Goal: Check status: Check status

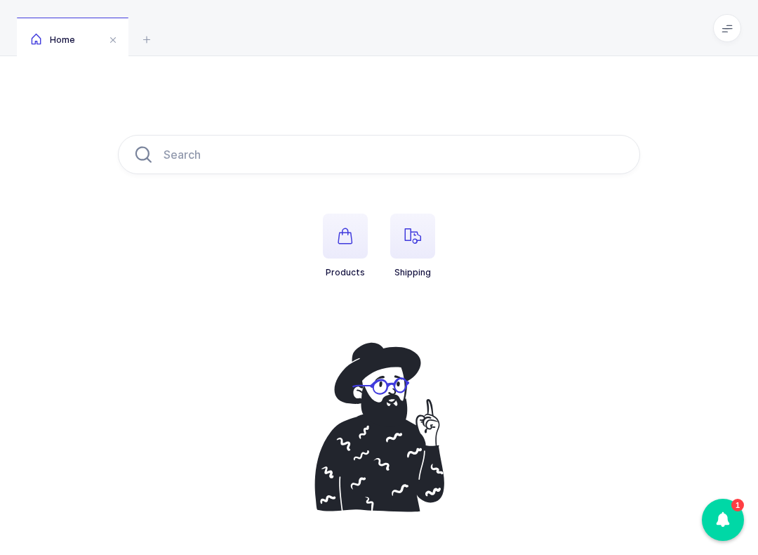
click at [426, 233] on span "button" at bounding box center [412, 235] width 45 height 45
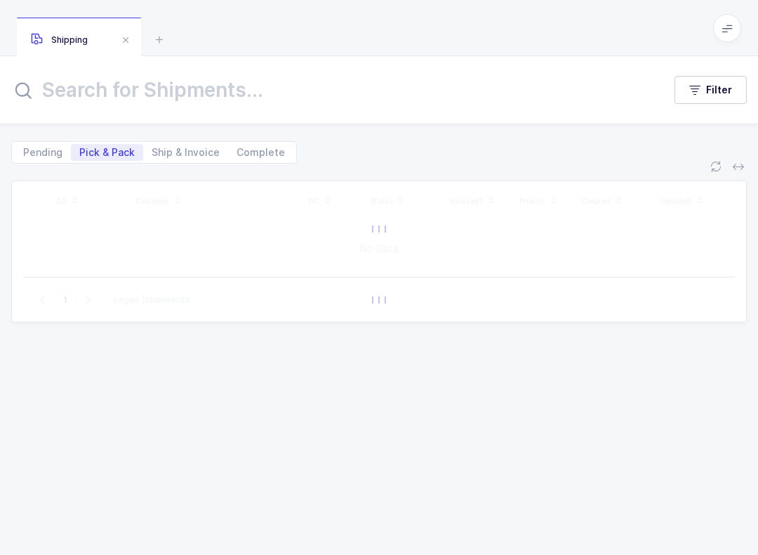
click at [725, 25] on icon at bounding box center [727, 27] width 11 height 11
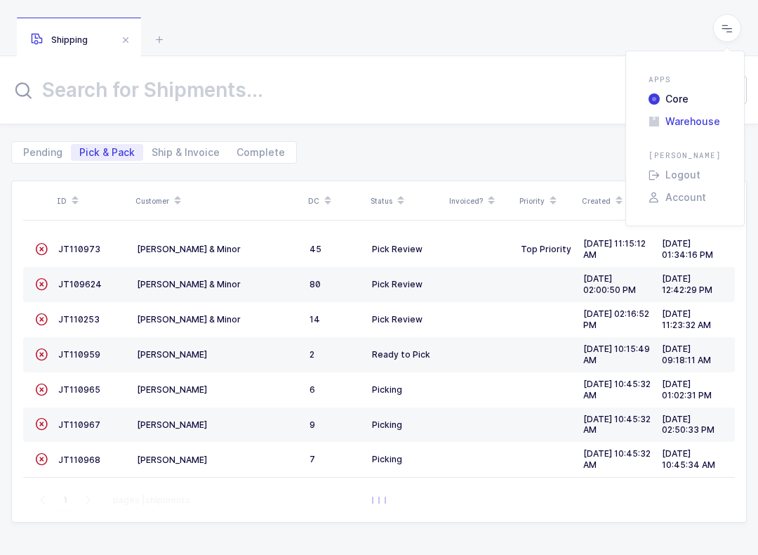
click at [709, 119] on li "Warehouse" at bounding box center [685, 121] width 84 height 11
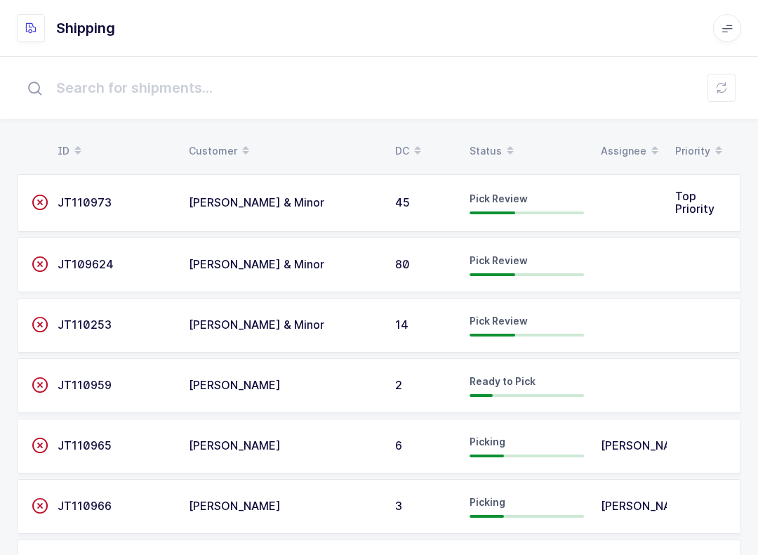
click at [486, 142] on div "Status" at bounding box center [527, 151] width 114 height 24
click at [77, 380] on span "BT112396" at bounding box center [85, 385] width 55 height 14
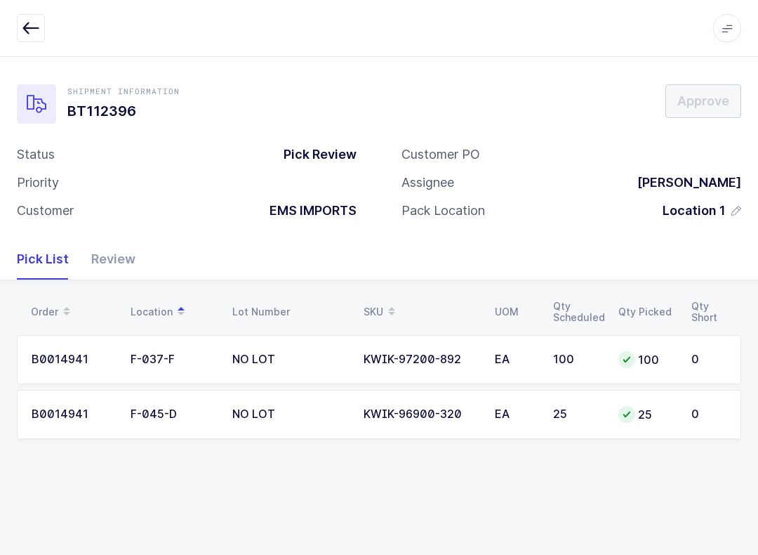
click at [113, 262] on div "Review" at bounding box center [107, 259] width 55 height 41
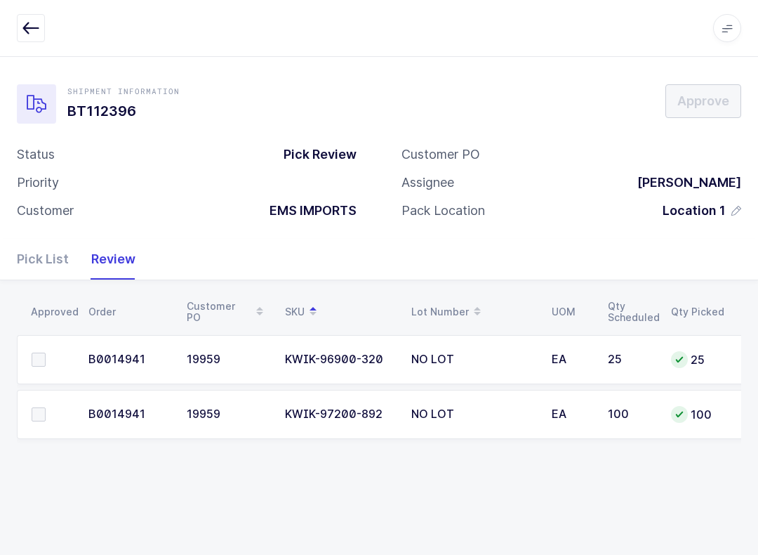
click at [51, 341] on td at bounding box center [48, 359] width 63 height 49
click at [53, 359] on label at bounding box center [52, 360] width 40 height 14
click at [46, 353] on input "checkbox" at bounding box center [46, 353] width 0 height 0
click at [47, 407] on label at bounding box center [52, 414] width 40 height 14
click at [46, 407] on input "checkbox" at bounding box center [46, 407] width 0 height 0
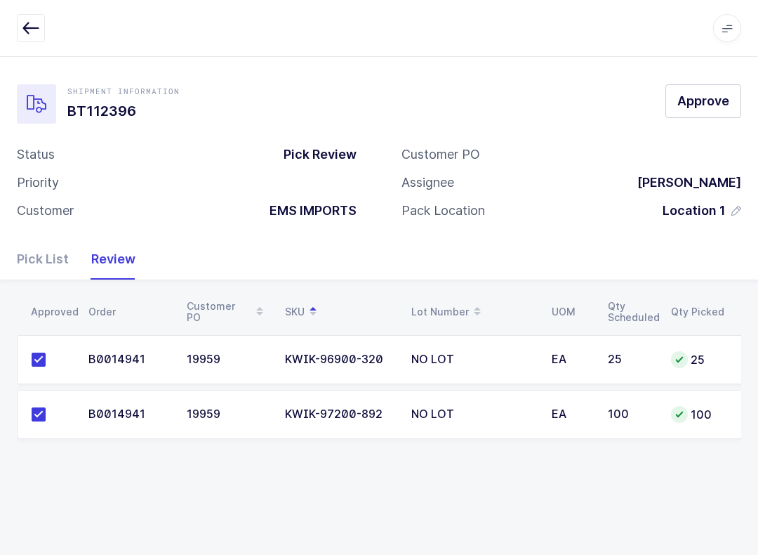
click at [709, 93] on span "Approve" at bounding box center [704, 101] width 52 height 18
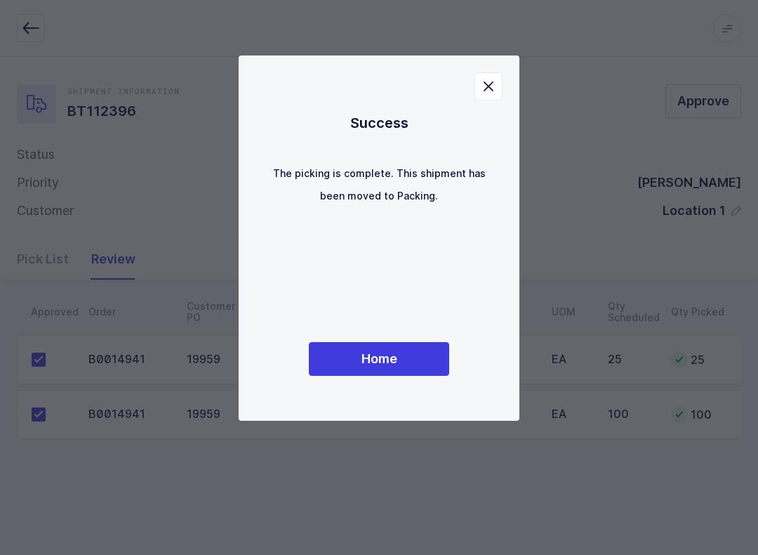
click at [419, 355] on button "Home" at bounding box center [379, 359] width 140 height 34
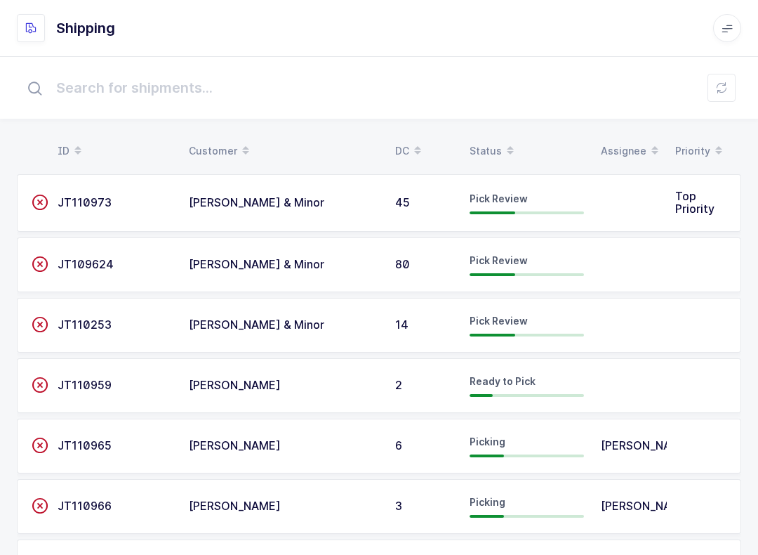
click at [502, 143] on span at bounding box center [510, 151] width 17 height 24
click at [724, 96] on button at bounding box center [722, 88] width 28 height 28
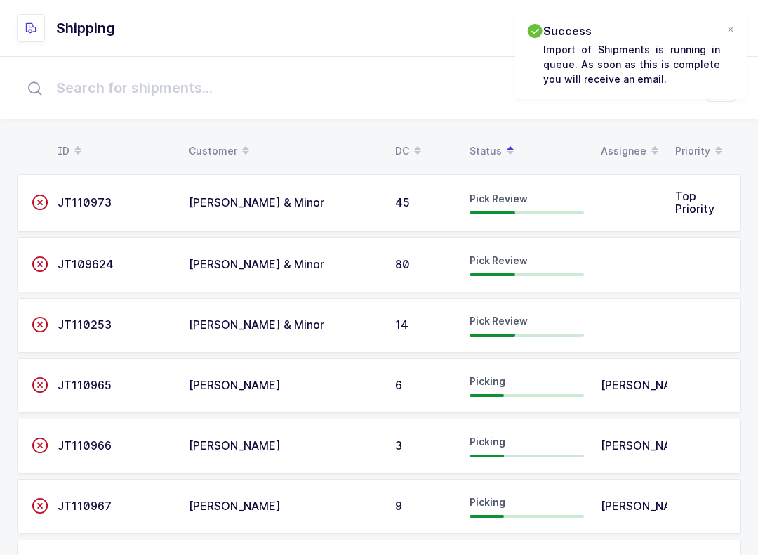
click at [725, 29] on div at bounding box center [730, 30] width 11 height 13
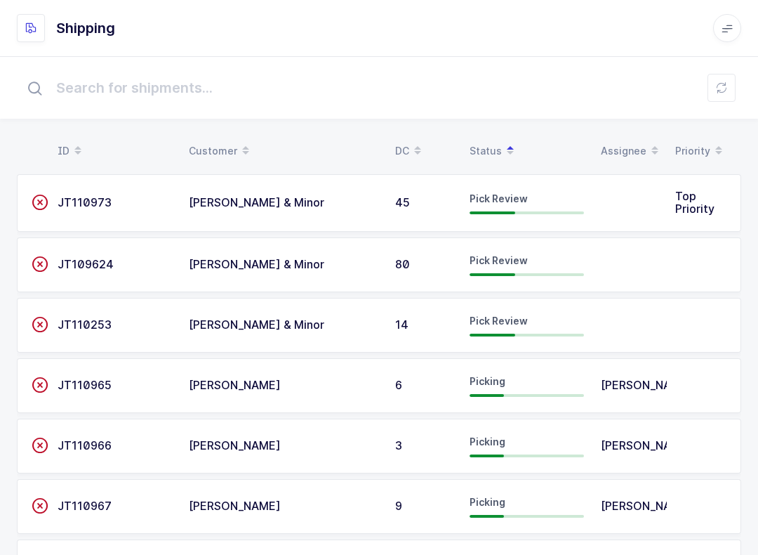
click at [730, 26] on icon at bounding box center [727, 27] width 11 height 11
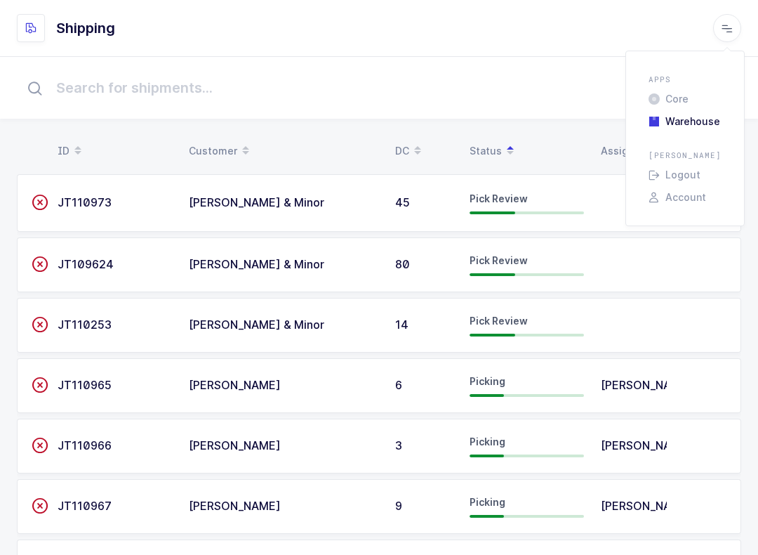
click at [573, 88] on input "text" at bounding box center [379, 87] width 725 height 45
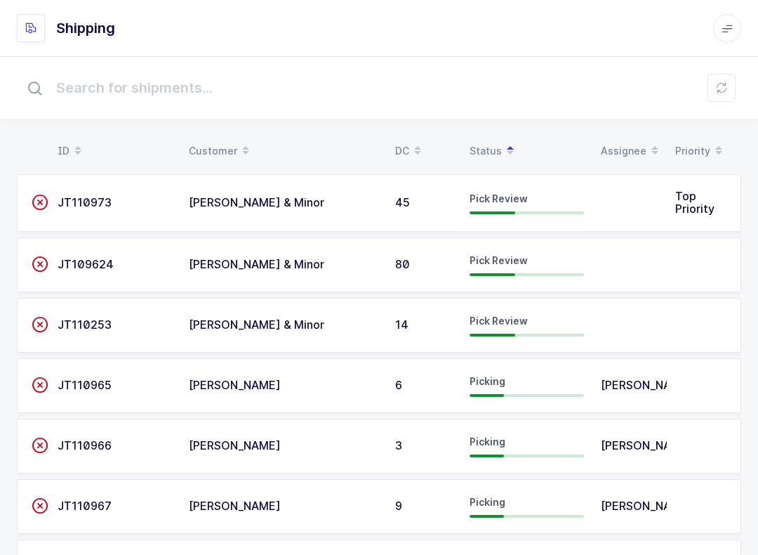
click at [722, 91] on icon at bounding box center [721, 87] width 11 height 11
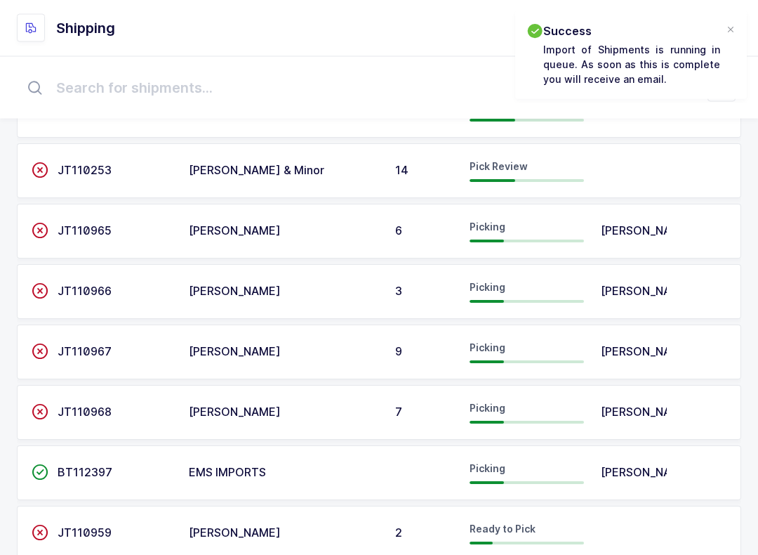
scroll to position [192, 0]
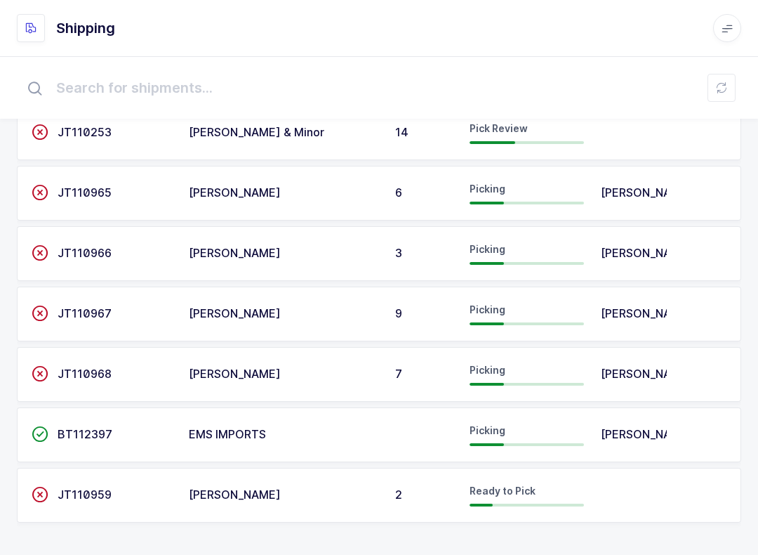
click at [65, 429] on span "BT112397" at bounding box center [85, 434] width 55 height 14
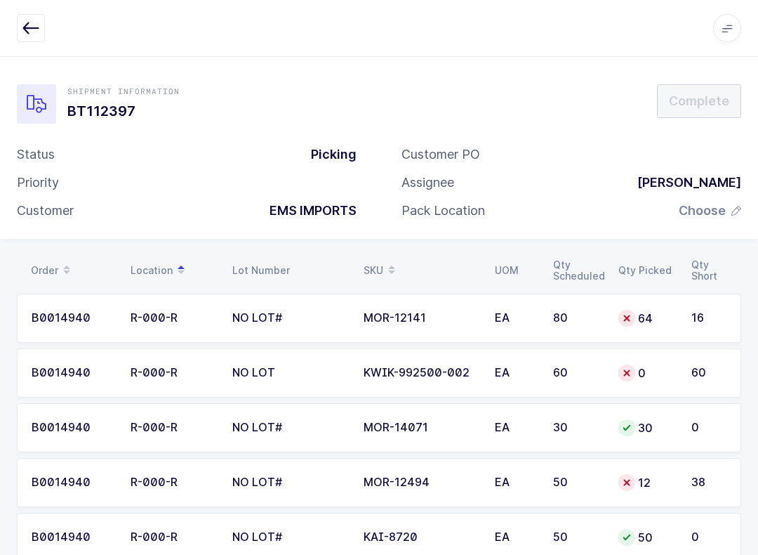
scroll to position [39, 0]
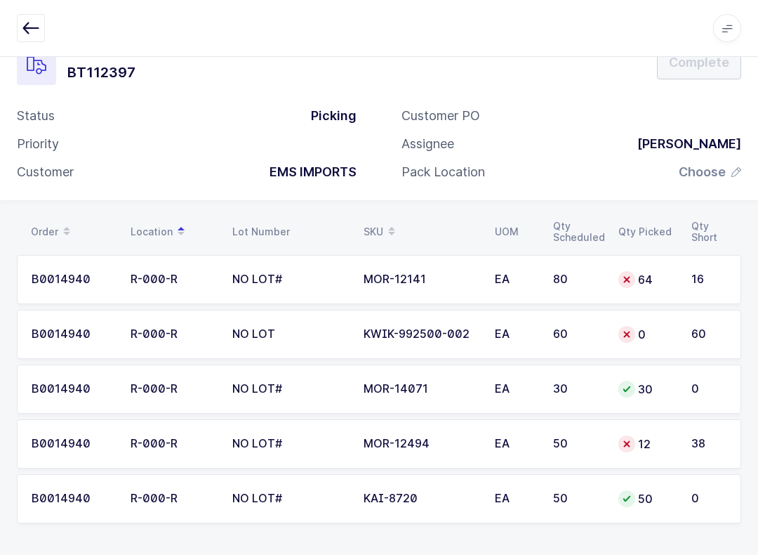
click at [38, 20] on icon "button" at bounding box center [30, 28] width 17 height 17
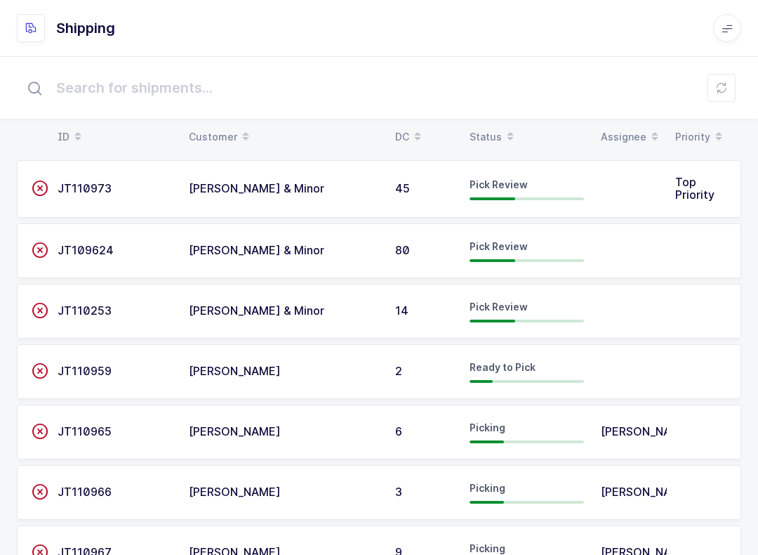
click at [507, 135] on icon at bounding box center [510, 132] width 7 height 7
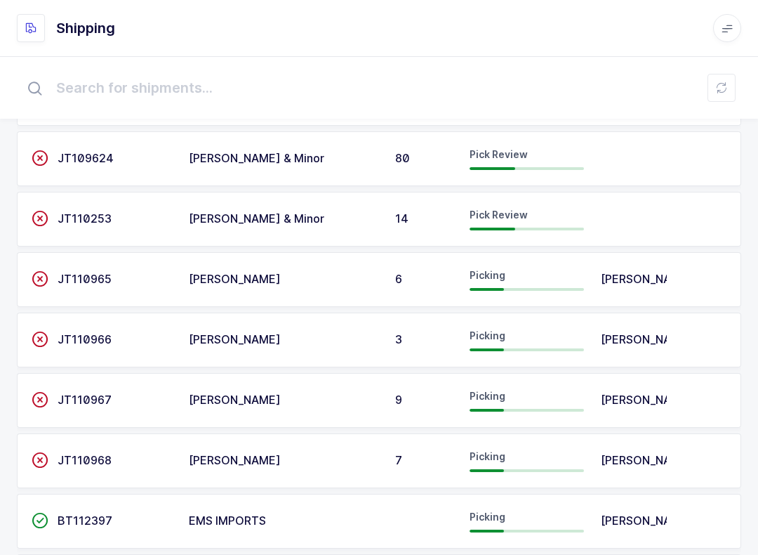
scroll to position [192, 0]
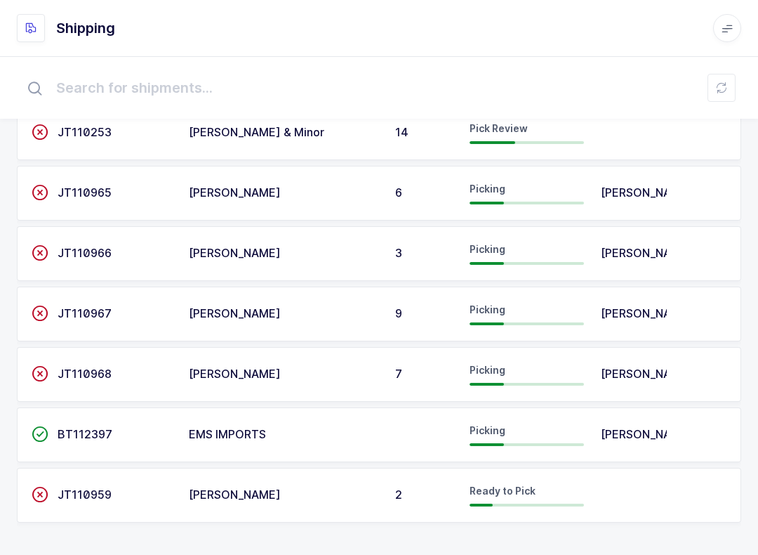
click at [727, 91] on icon at bounding box center [721, 87] width 11 height 11
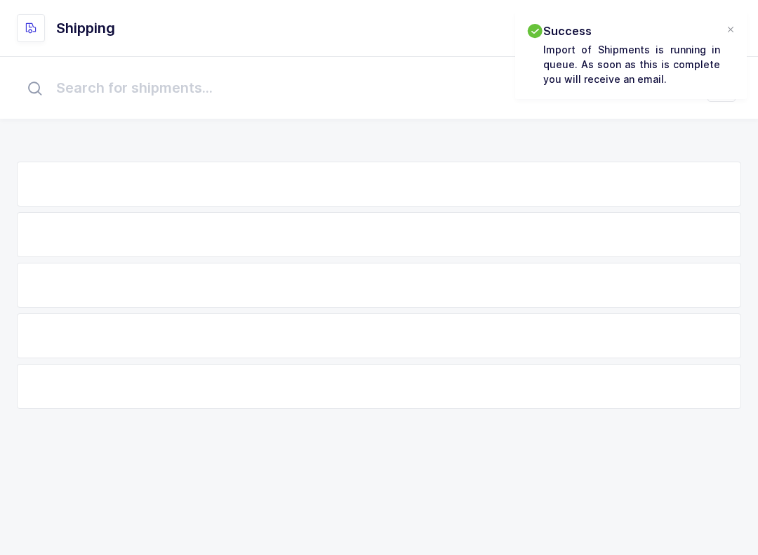
scroll to position [14, 0]
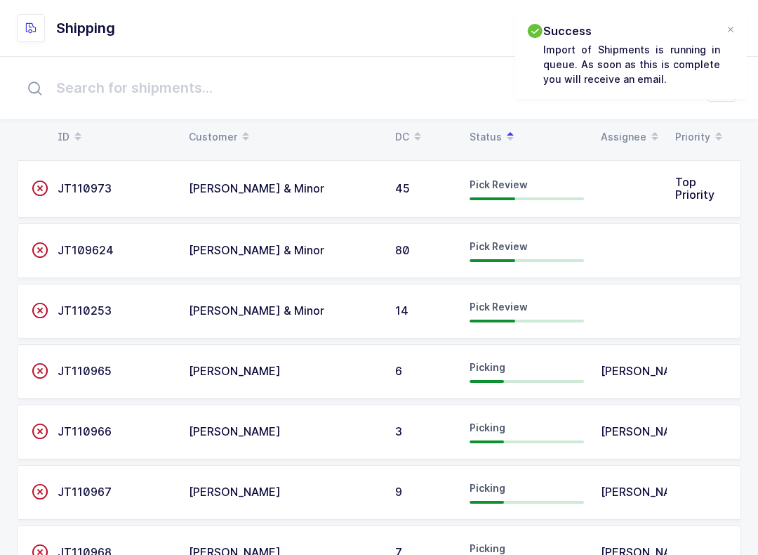
click at [731, 36] on div at bounding box center [730, 30] width 11 height 13
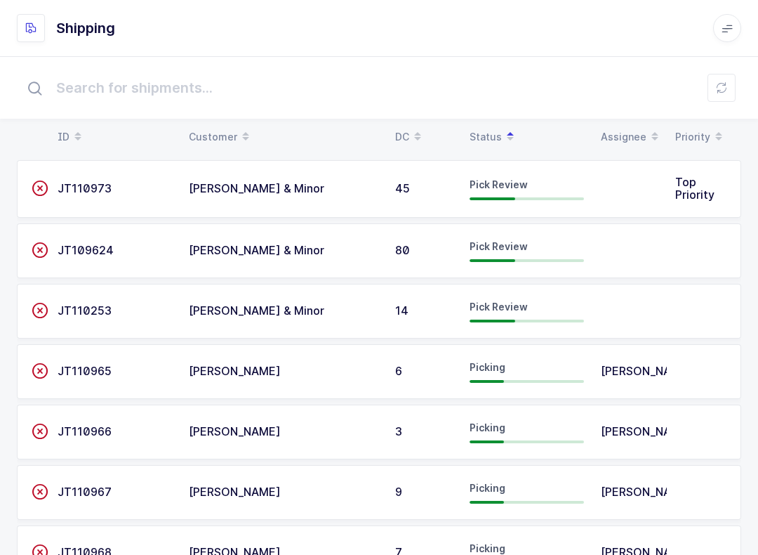
click at [735, 25] on span at bounding box center [727, 28] width 28 height 28
click at [696, 94] on li "Core" at bounding box center [685, 98] width 84 height 11
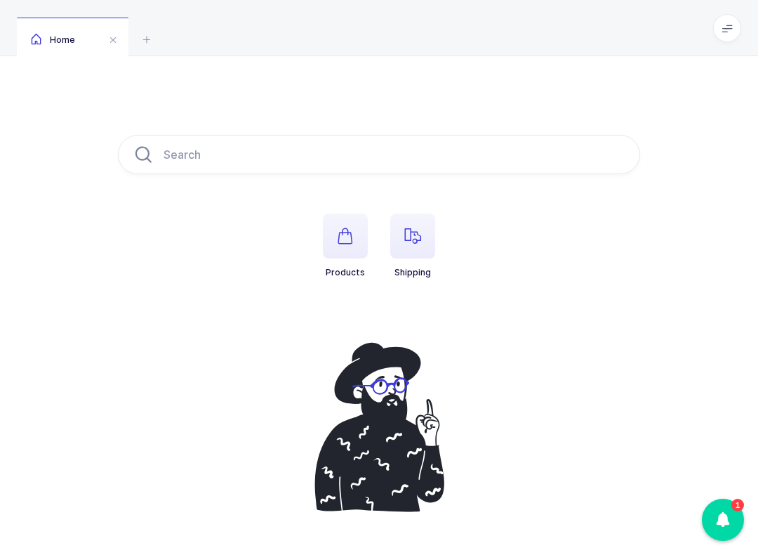
click at [425, 234] on span "button" at bounding box center [412, 235] width 45 height 45
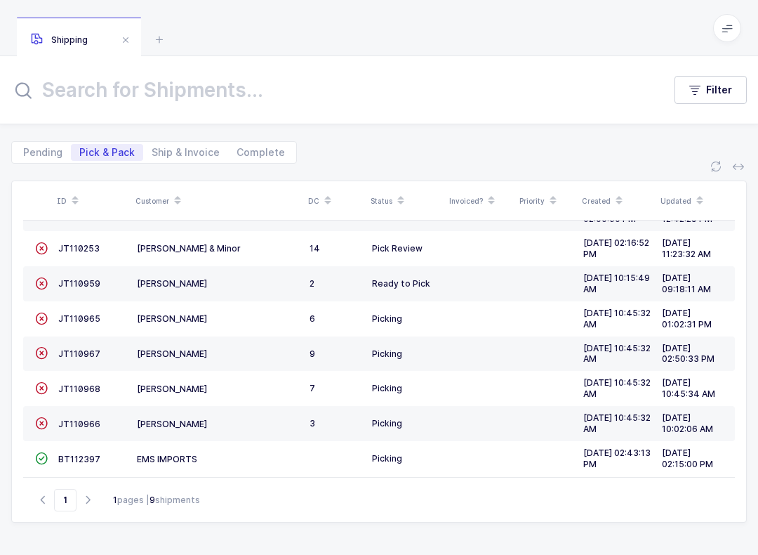
scroll to position [70, 0]
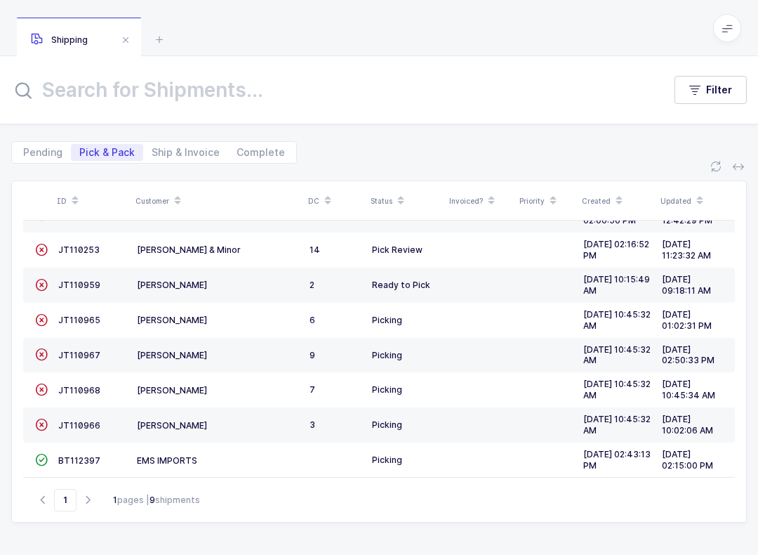
click at [88, 455] on span "BT112397" at bounding box center [79, 460] width 42 height 11
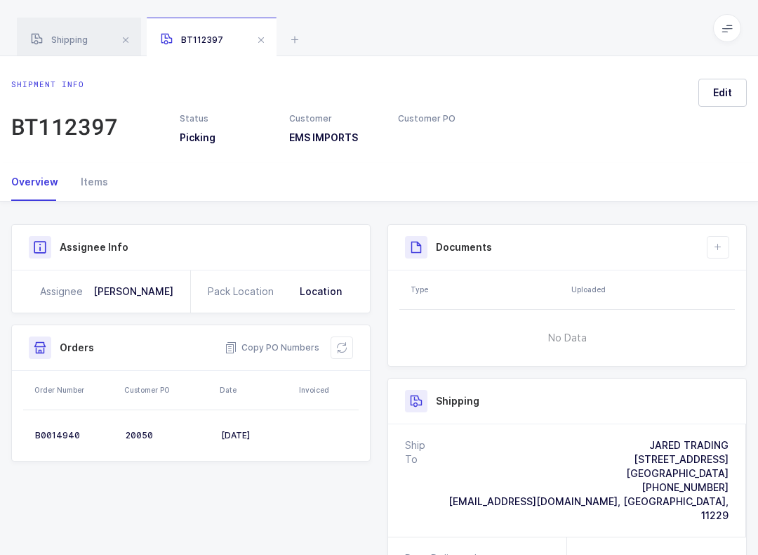
click at [102, 178] on div "Items" at bounding box center [89, 182] width 39 height 38
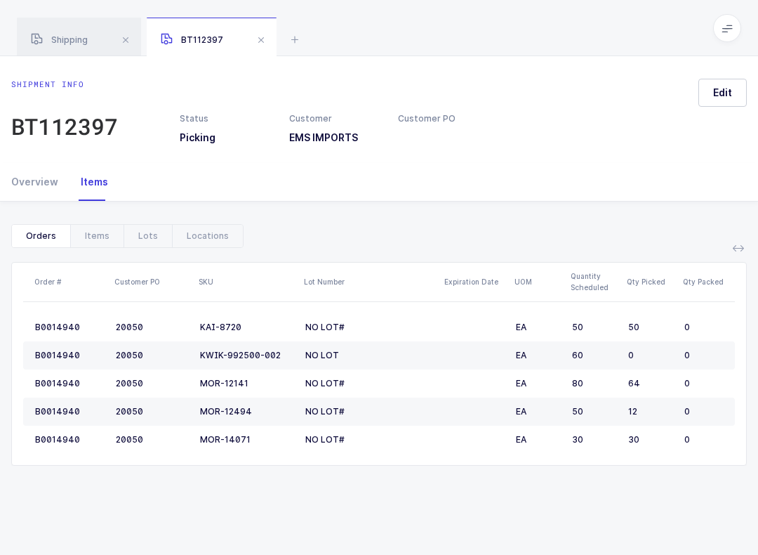
click at [261, 45] on span at bounding box center [261, 40] width 17 height 17
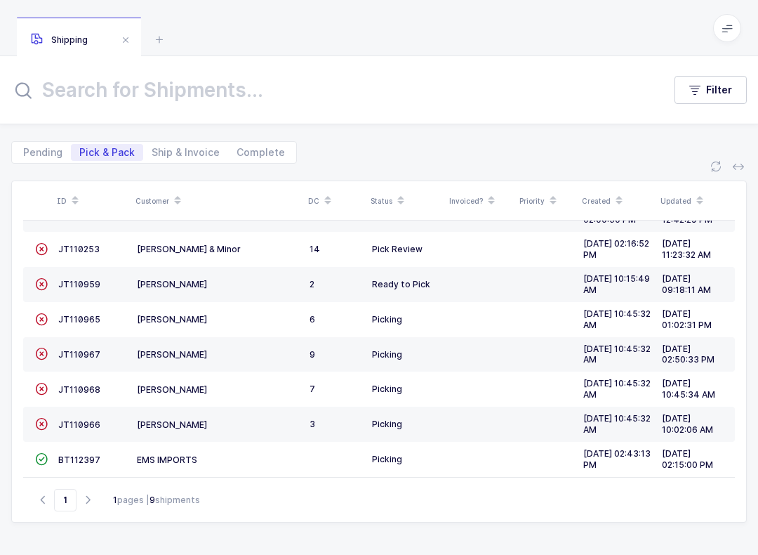
scroll to position [70, 0]
click at [74, 455] on link "BT112397" at bounding box center [79, 460] width 42 height 11
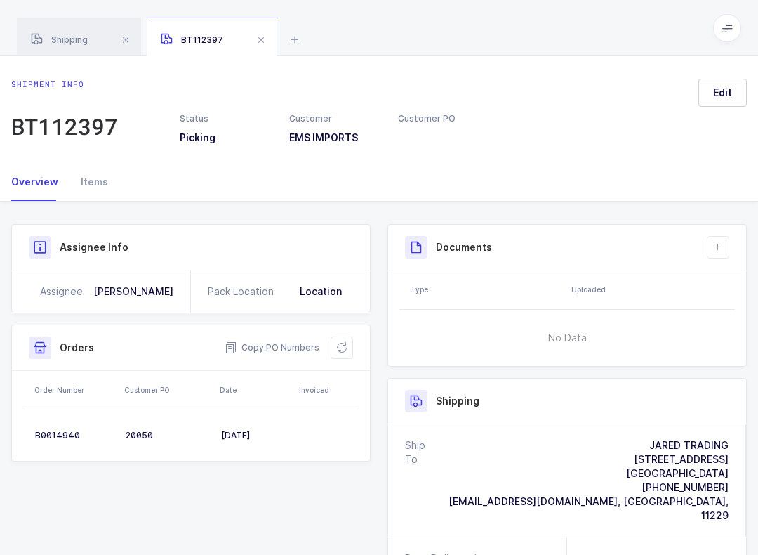
click at [88, 191] on div "Items" at bounding box center [89, 182] width 39 height 38
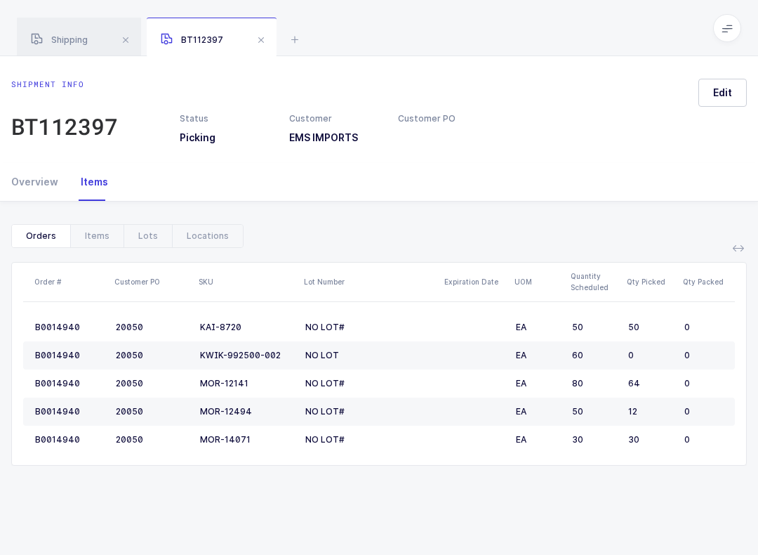
click at [265, 38] on span at bounding box center [261, 40] width 17 height 17
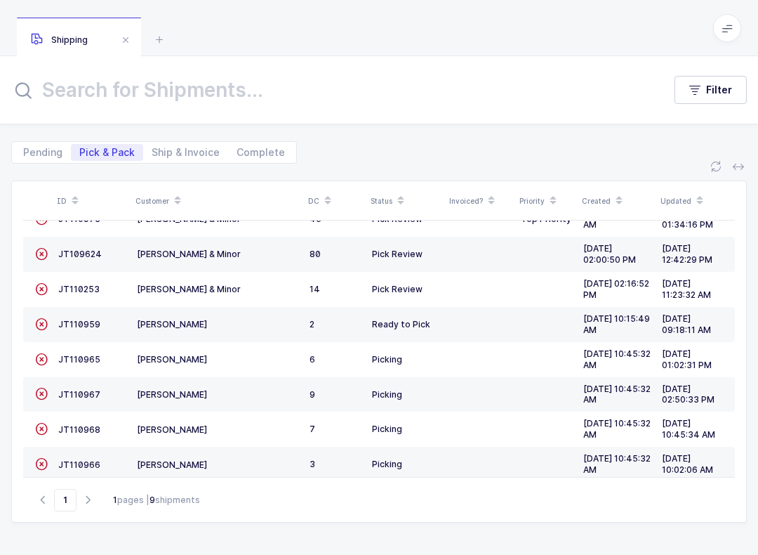
click at [733, 37] on span at bounding box center [727, 28] width 28 height 28
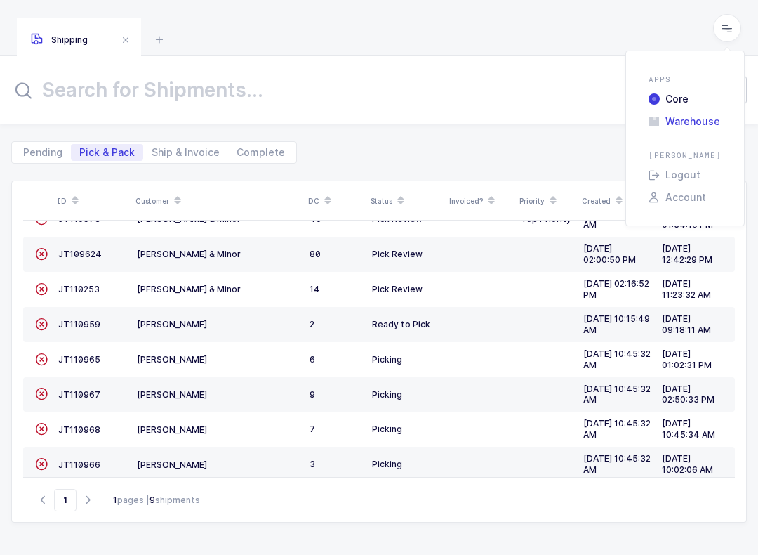
click at [702, 120] on li "Warehouse" at bounding box center [685, 121] width 84 height 11
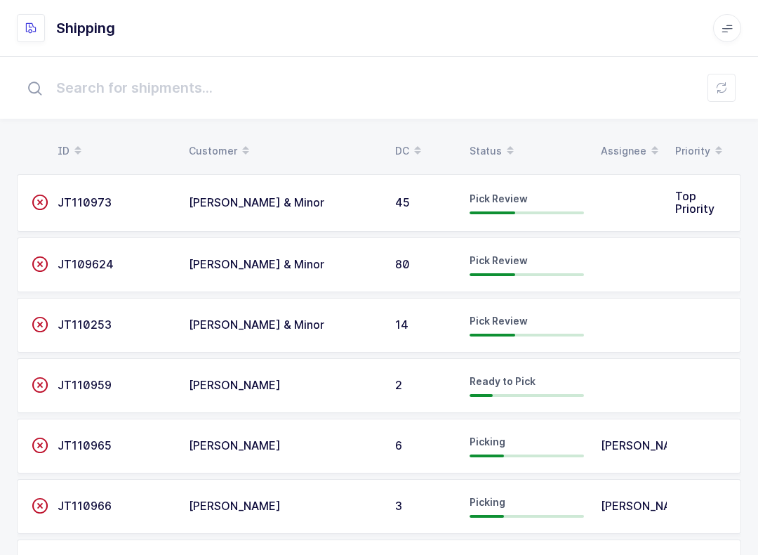
click at [495, 151] on div "Status" at bounding box center [527, 151] width 114 height 24
click at [713, 82] on button at bounding box center [722, 88] width 28 height 28
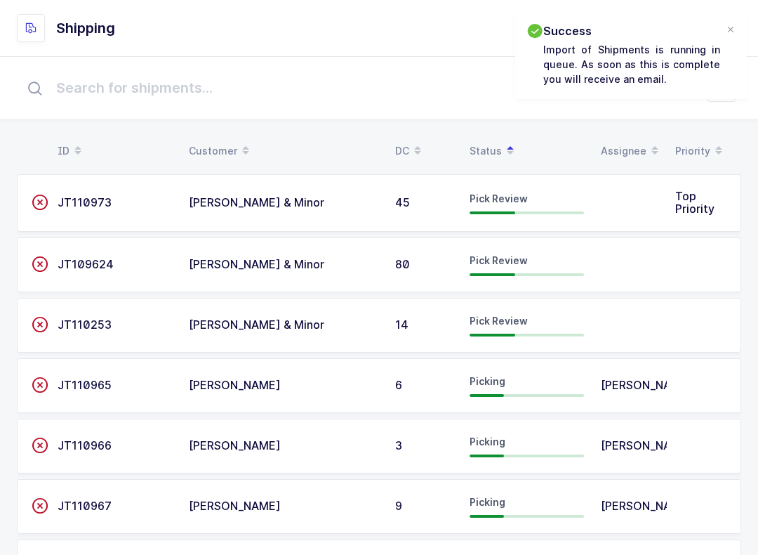
click at [736, 29] on div at bounding box center [730, 30] width 11 height 13
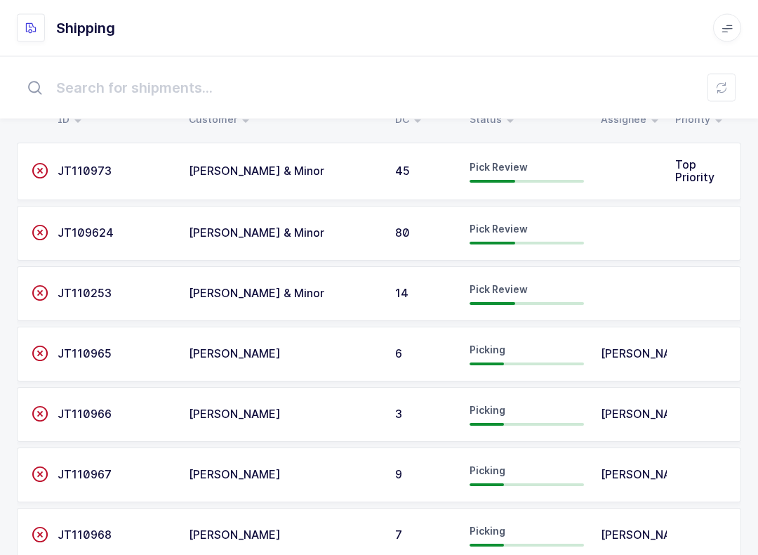
scroll to position [192, 0]
